Goal: Task Accomplishment & Management: Manage account settings

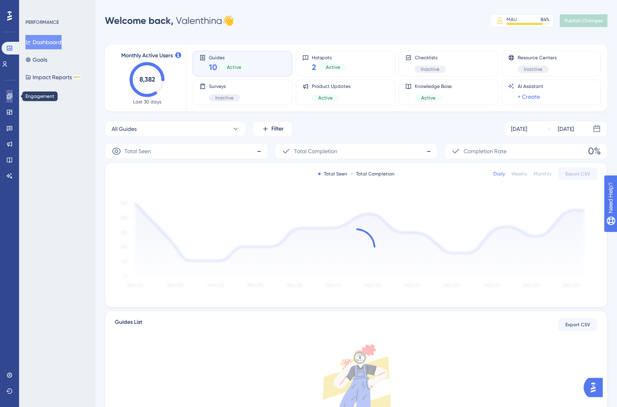
click at [6, 100] on link at bounding box center [9, 96] width 6 height 13
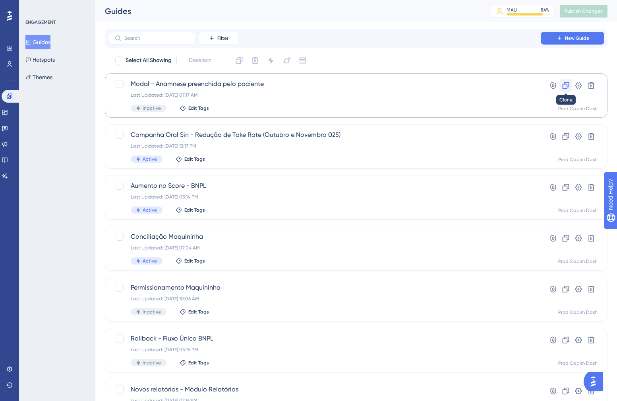
click at [562, 84] on icon at bounding box center [566, 85] width 8 height 8
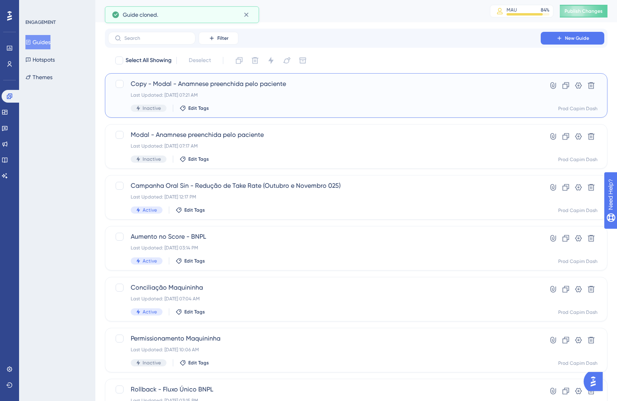
click at [224, 83] on span "Copy - Modal - Anamnese preenchida pelo paciente" at bounding box center [325, 84] width 388 height 10
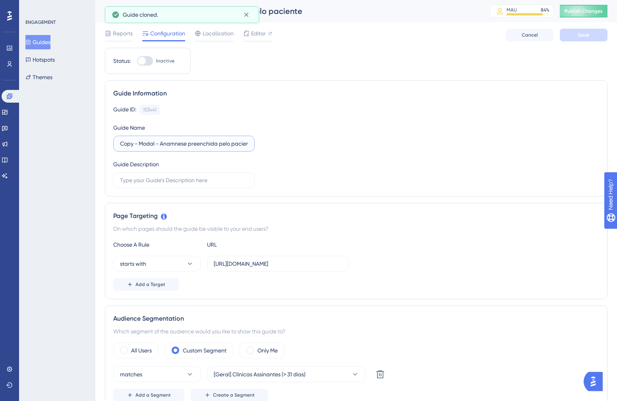
click at [139, 144] on input "Copy - Modal - Anamnese preenchida pelo paciente" at bounding box center [184, 143] width 128 height 9
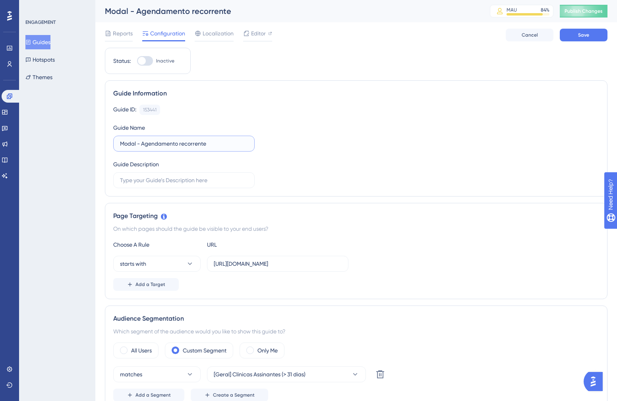
type input "Modal - Agendamento recorrente"
click at [221, 119] on div "Guide ID: 153441 Copy Guide Name Modal - Agendamento recorrente Guide Descripti…" at bounding box center [356, 146] width 486 height 83
click at [588, 33] on span "Save" at bounding box center [583, 35] width 11 height 6
click at [266, 34] on span "Editor" at bounding box center [258, 34] width 15 height 10
click at [270, 259] on input "https://dash.capim.com.br/#/patients/" at bounding box center [278, 263] width 128 height 9
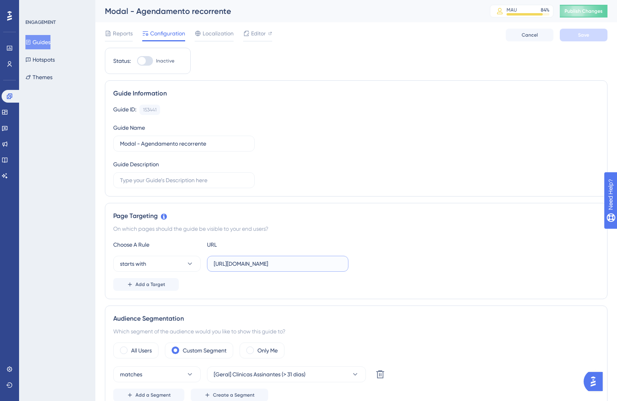
click at [270, 259] on input "https://dash.capim.com.br/#/patients/" at bounding box center [278, 263] width 128 height 9
paste input "schedule"
type input "https://dash.capim.com.br/#/schedule"
click at [569, 42] on div "Reports Configuration Localization Editor Cancel Save" at bounding box center [356, 34] width 503 height 25
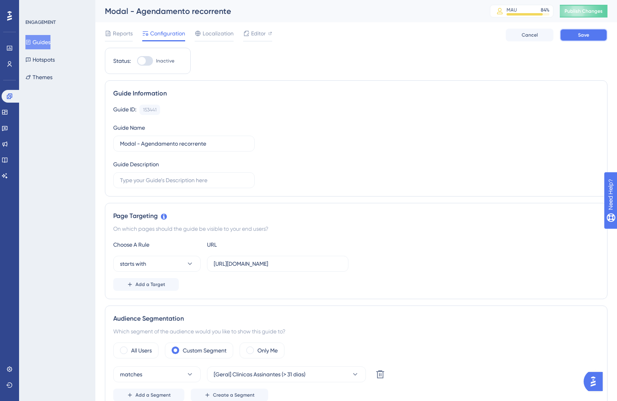
click at [575, 33] on button "Save" at bounding box center [584, 35] width 48 height 13
click at [258, 31] on span "Editor" at bounding box center [258, 34] width 15 height 10
click at [124, 37] on span "Reports" at bounding box center [123, 34] width 20 height 10
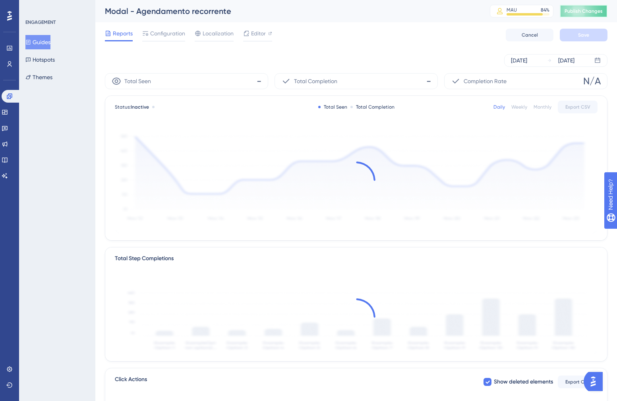
click at [578, 12] on span "Publish Changes" at bounding box center [584, 11] width 38 height 6
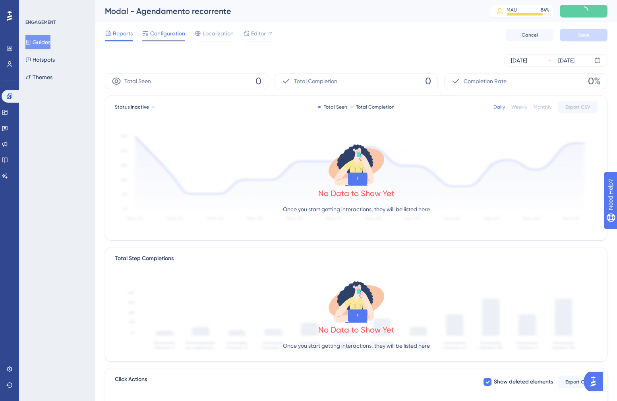
click at [153, 33] on span "Configuration" at bounding box center [167, 34] width 35 height 10
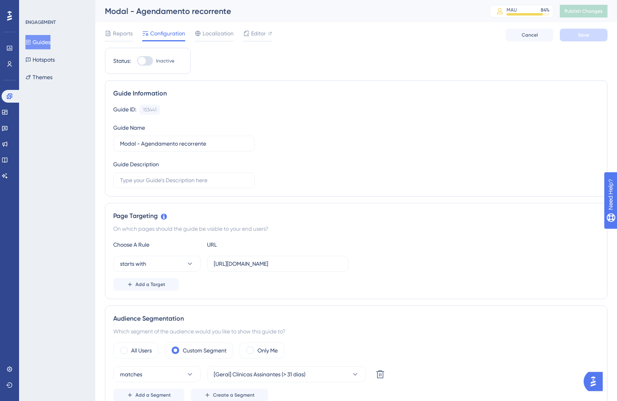
click at [42, 40] on button "Guides" at bounding box center [37, 42] width 25 height 14
